Goal: Task Accomplishment & Management: Complete application form

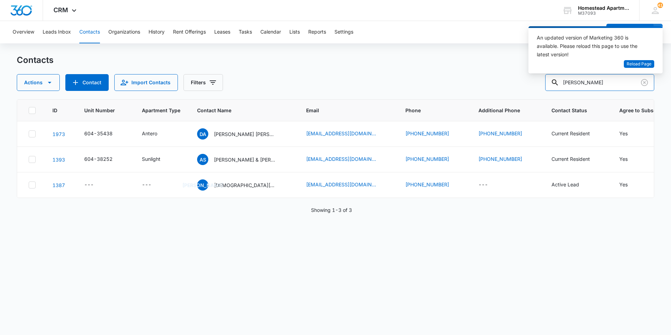
drag, startPoint x: 612, startPoint y: 85, endPoint x: 449, endPoint y: 82, distance: 163.0
click at [449, 82] on div "Actions Contact Import Contacts Filters [PERSON_NAME]" at bounding box center [336, 82] width 638 height 17
type input "38134"
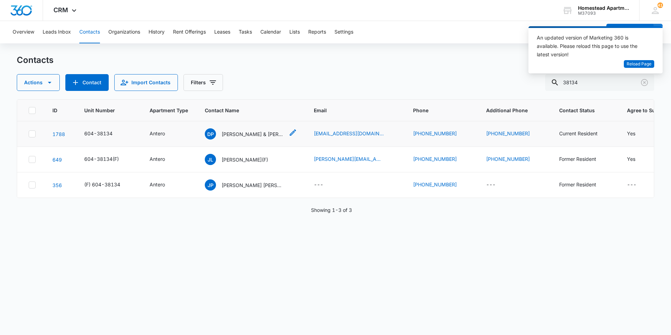
click at [246, 136] on p "[PERSON_NAME] & [PERSON_NAME]" at bounding box center [253, 133] width 63 height 7
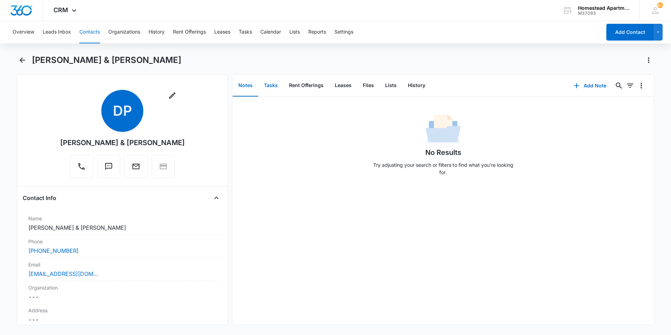
click at [272, 83] on button "Tasks" at bounding box center [270, 86] width 25 height 22
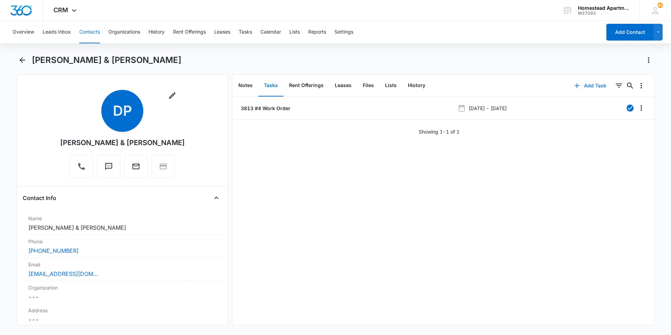
click at [591, 83] on button "Add Task" at bounding box center [590, 85] width 46 height 17
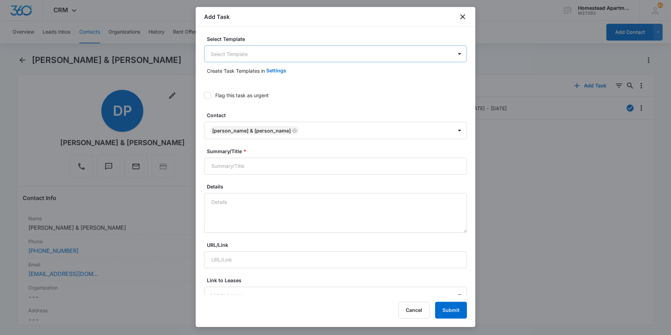
click at [298, 50] on body "CRM Apps Reputation Websites Forms CRM Email Social Content Intelligence Files …" at bounding box center [335, 167] width 671 height 335
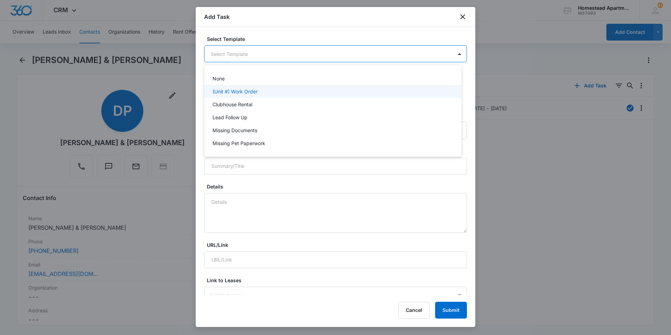
click at [230, 87] on div "(Unit #) Work Order" at bounding box center [333, 91] width 258 height 13
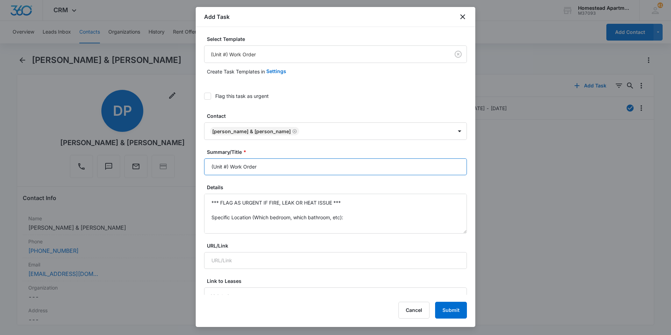
drag, startPoint x: 229, startPoint y: 167, endPoint x: 162, endPoint y: 171, distance: 67.9
click at [162, 171] on body "CRM Apps Reputation Websites Forms CRM Email Social Content Intelligence Files …" at bounding box center [335, 167] width 671 height 335
type input "3813 #4 Work Order"
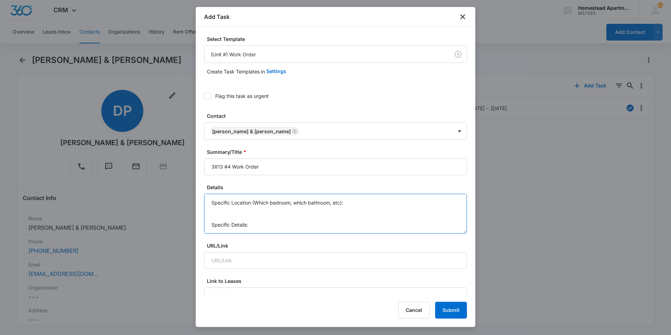
scroll to position [0, 0]
drag, startPoint x: 227, startPoint y: 224, endPoint x: 191, endPoint y: 187, distance: 52.2
click at [191, 187] on body "CRM Apps Reputation Websites Forms CRM Email Social Content Intelligence Files …" at bounding box center [335, 167] width 671 height 335
click at [380, 203] on textarea "Master bedroom smoke detector: tenant said we cut a bigger hole" at bounding box center [335, 214] width 263 height 40
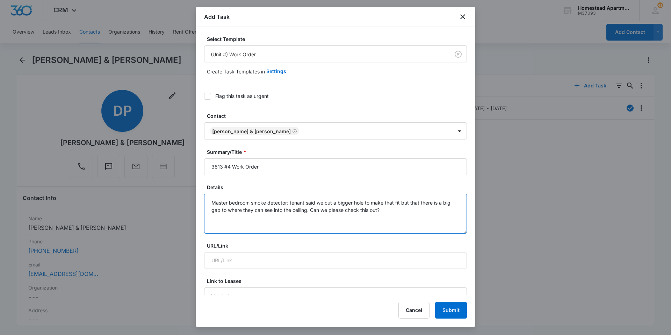
click at [404, 201] on textarea "Master bedroom smoke detector: tenant said we cut a bigger hole to make that fi…" at bounding box center [335, 214] width 263 height 40
click at [405, 221] on textarea "Master bedroom smoke detector: tenant said we cut a bigger hole to make that fi…" at bounding box center [335, 214] width 263 height 40
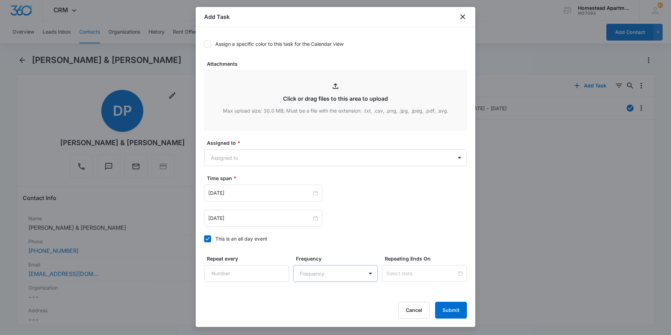
scroll to position [379, 0]
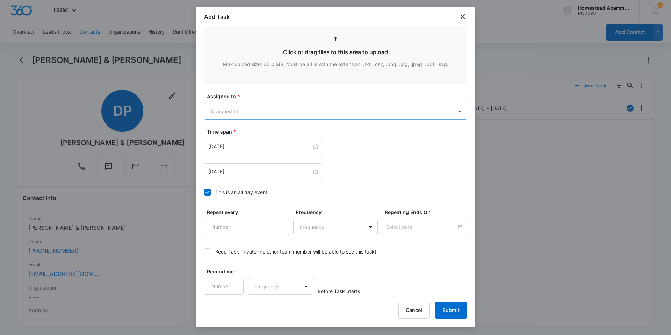
type textarea "Master bedroom smoke detector: tenant said we cut a bigger hole to make that fi…"
click at [257, 110] on body "CRM Apps Reputation Websites Forms CRM Email Social Content Intelligence Files …" at bounding box center [335, 167] width 671 height 335
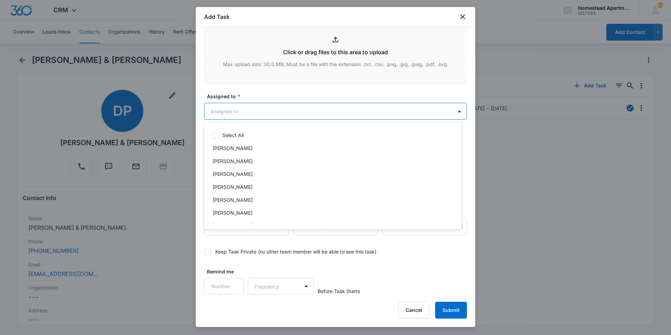
scroll to position [0, 0]
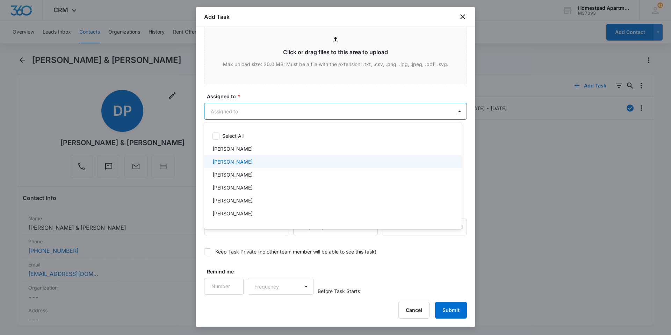
click at [237, 166] on div "Carlos Fierro" at bounding box center [333, 161] width 258 height 13
click at [271, 92] on div at bounding box center [335, 167] width 671 height 335
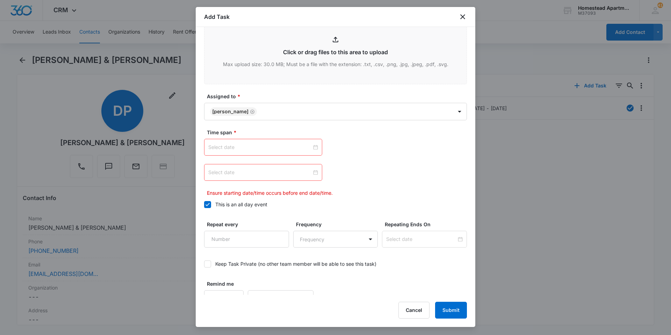
click at [281, 143] on input at bounding box center [259, 147] width 103 height 8
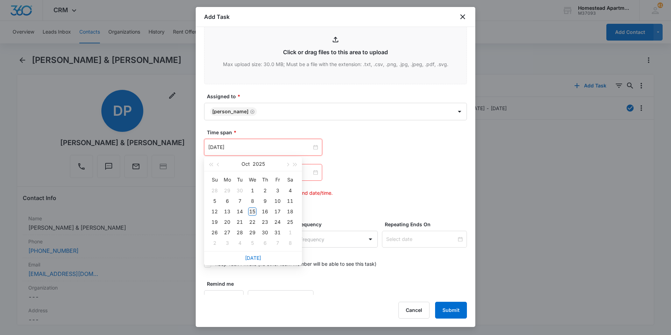
type input "Oct 15, 2025"
click at [252, 212] on div "15" at bounding box center [252, 211] width 8 height 8
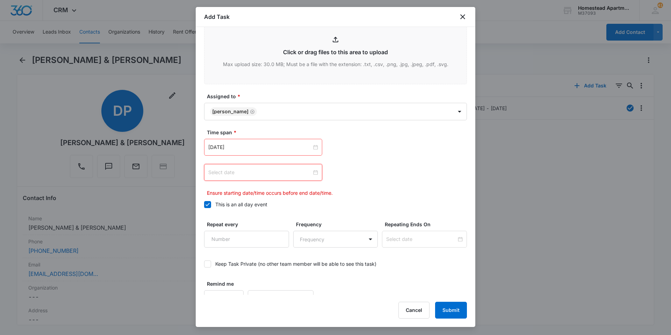
click at [264, 170] on input at bounding box center [259, 173] width 103 height 8
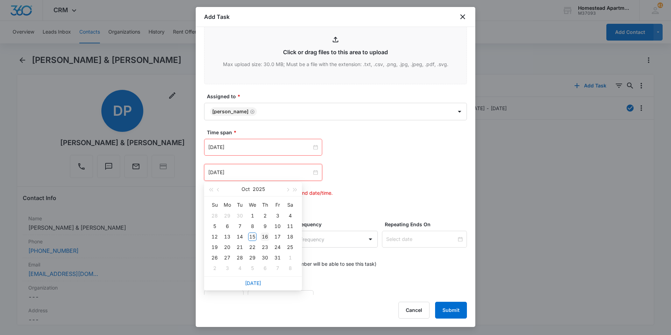
type input "Oct 16, 2025"
click at [263, 236] on div "16" at bounding box center [265, 237] width 8 height 8
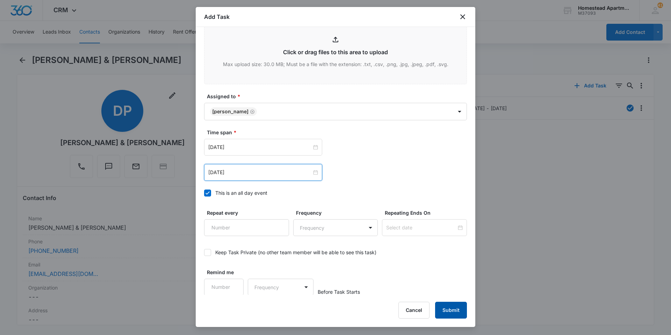
click at [460, 305] on button "Submit" at bounding box center [451, 310] width 32 height 17
